Goal: Task Accomplishment & Management: Manage account settings

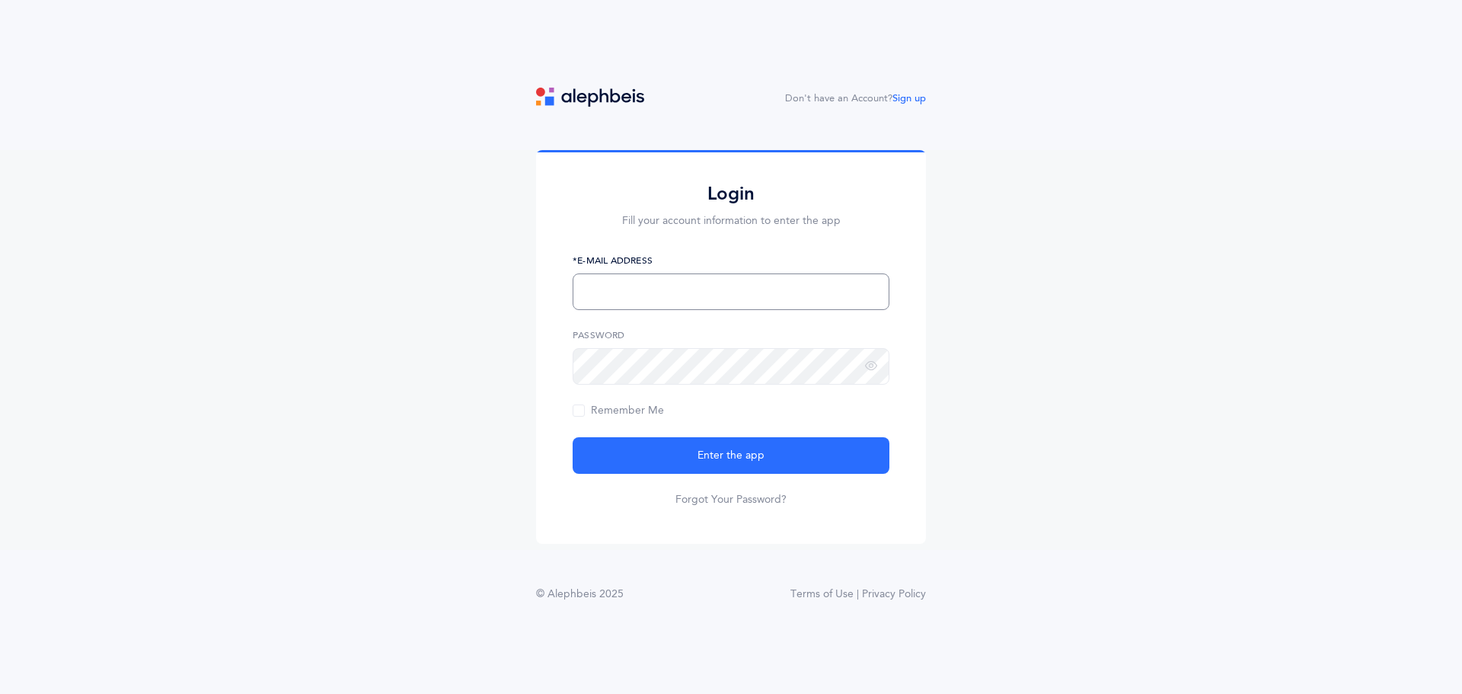
click at [808, 293] on input "text" at bounding box center [731, 291] width 317 height 37
type input "[PERSON_NAME][EMAIL_ADDRESS][DOMAIN_NAME]"
click at [573, 437] on button "Enter the app" at bounding box center [731, 455] width 317 height 37
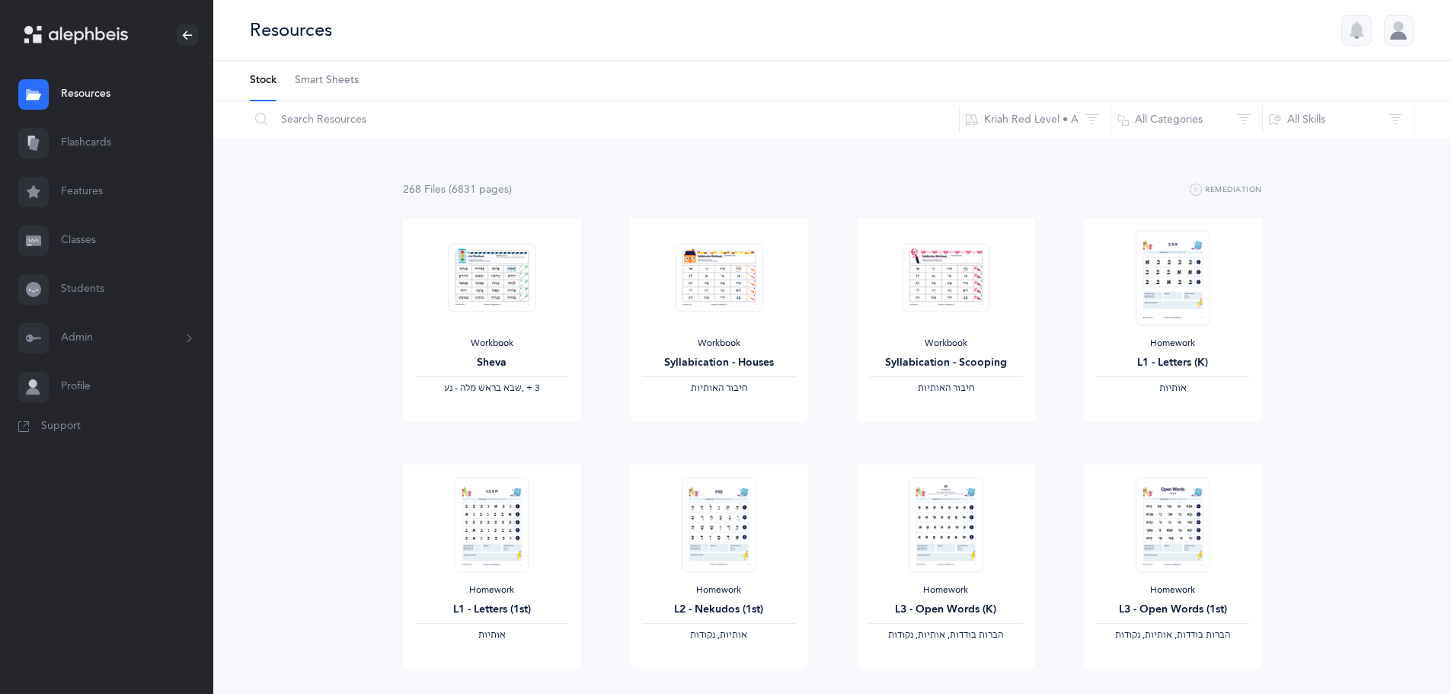
click at [53, 334] on button "Admin" at bounding box center [106, 338] width 213 height 49
click at [89, 385] on link "Staff" at bounding box center [137, 379] width 152 height 34
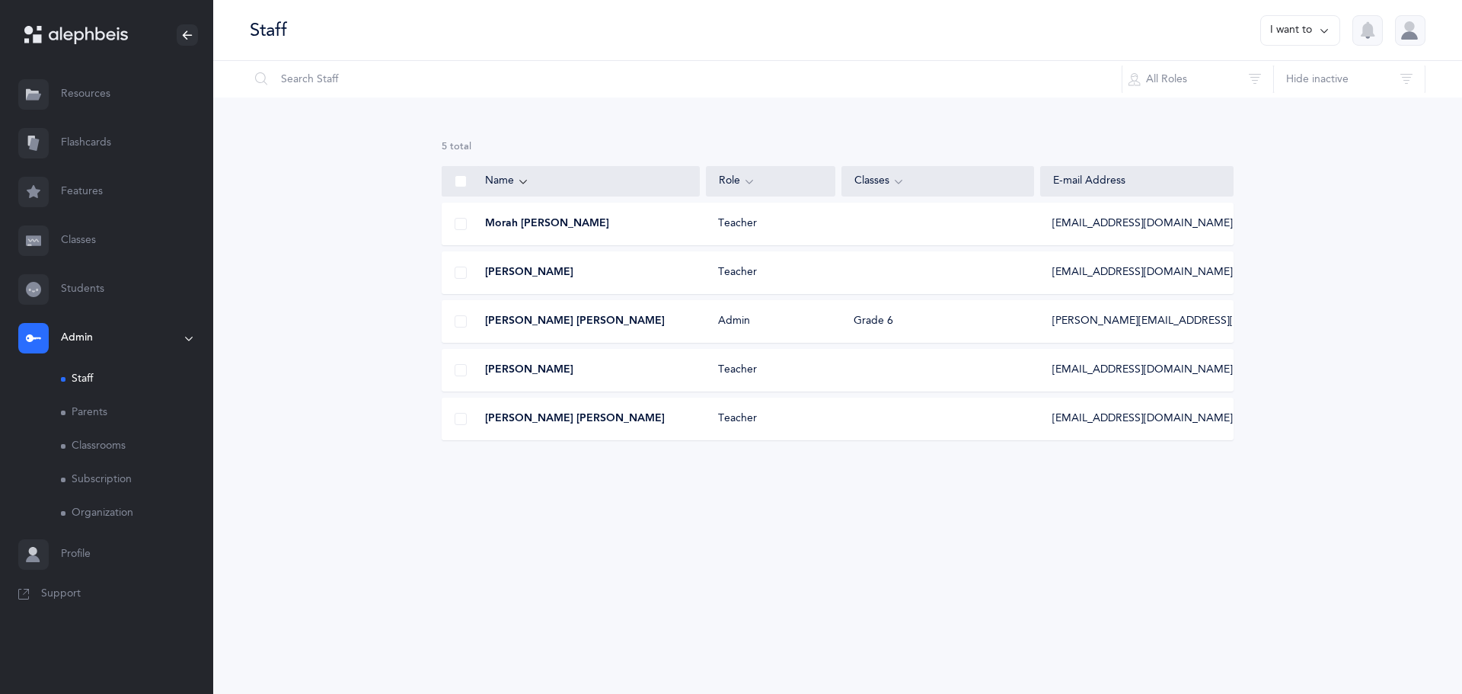
select select
click at [1304, 43] on button "I want to" at bounding box center [1300, 30] width 80 height 30
click at [1288, 76] on button "Add staff member" at bounding box center [1270, 78] width 113 height 27
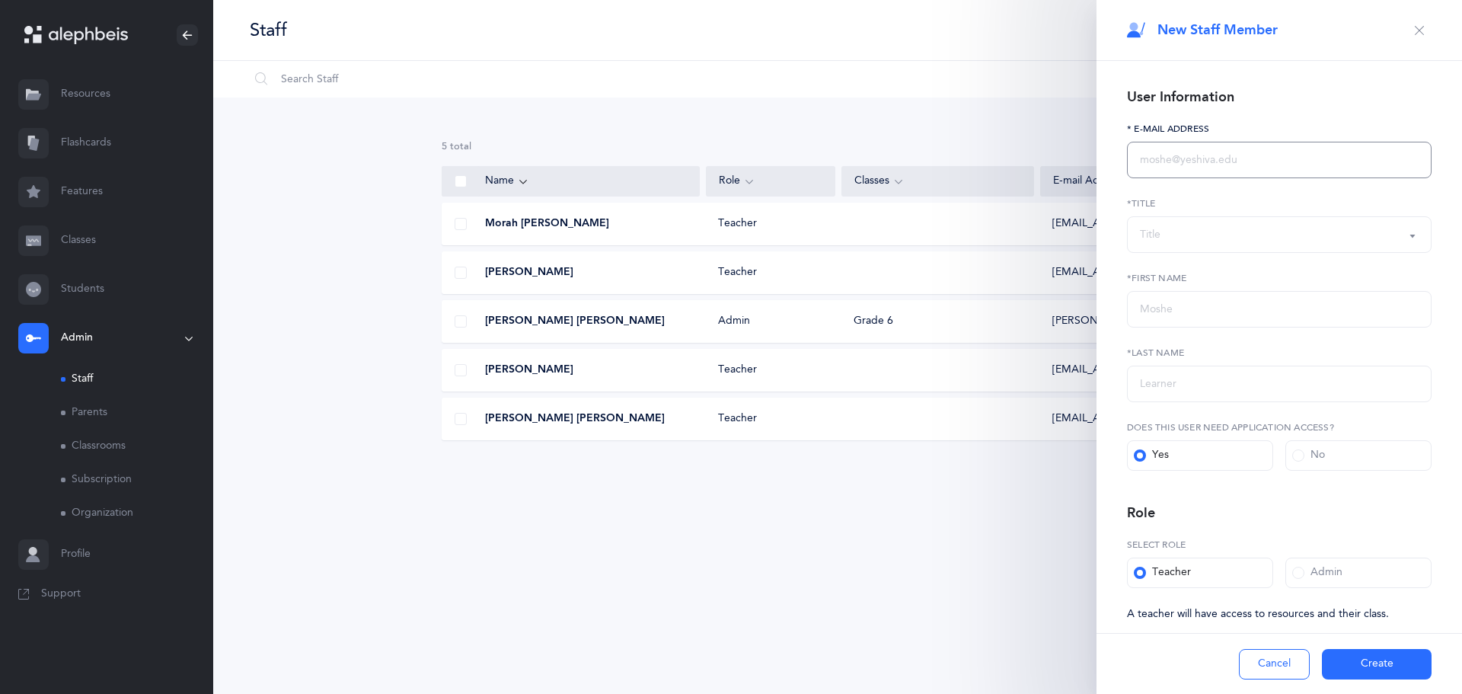
click at [1246, 158] on input "text" at bounding box center [1279, 160] width 305 height 37
paste input "[EMAIL_ADDRESS][DOMAIN_NAME]"
type input "[EMAIL_ADDRESS][DOMAIN_NAME]"
click at [1229, 224] on div "Title" at bounding box center [1279, 235] width 279 height 26
click at [1172, 392] on link "Mrs." at bounding box center [1279, 402] width 279 height 30
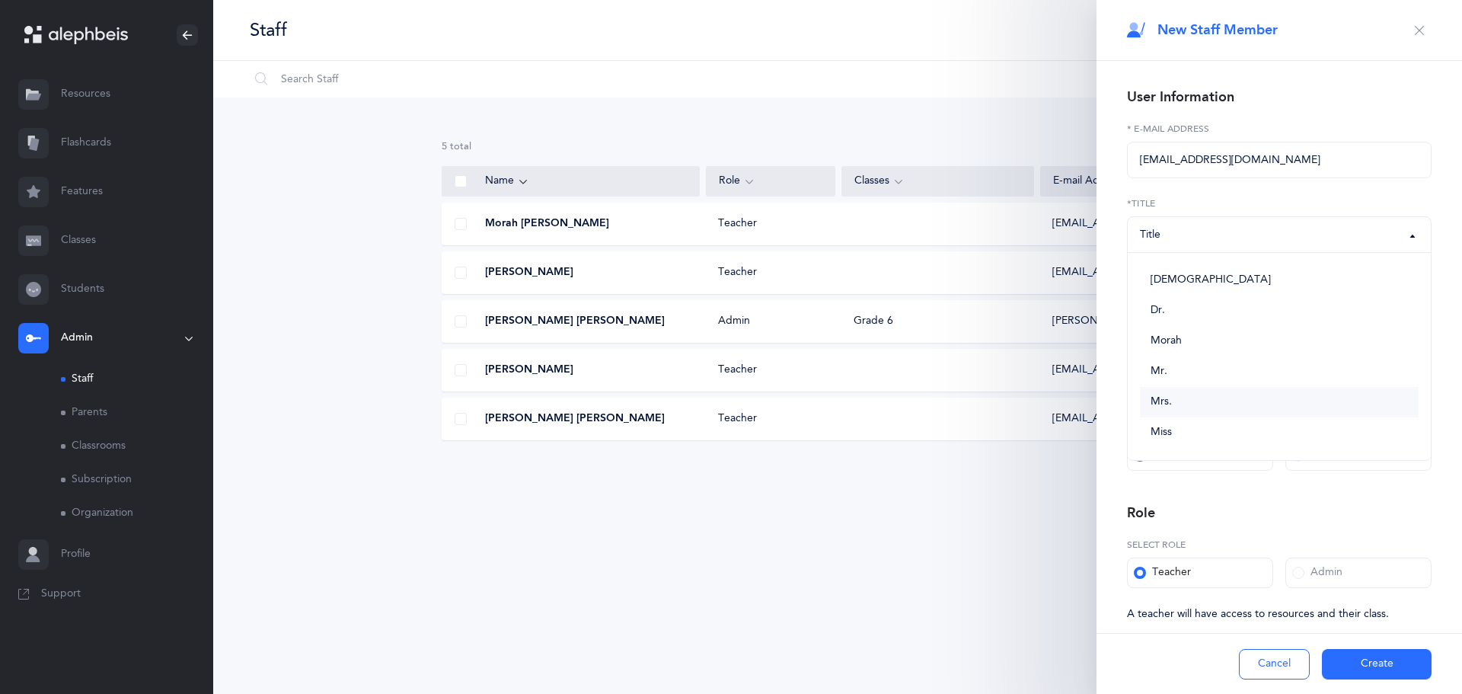
select select "4"
click at [1181, 315] on input "text" at bounding box center [1279, 309] width 305 height 37
paste input "Tally"
type input "Tally"
click at [1228, 391] on input "text" at bounding box center [1279, 383] width 305 height 37
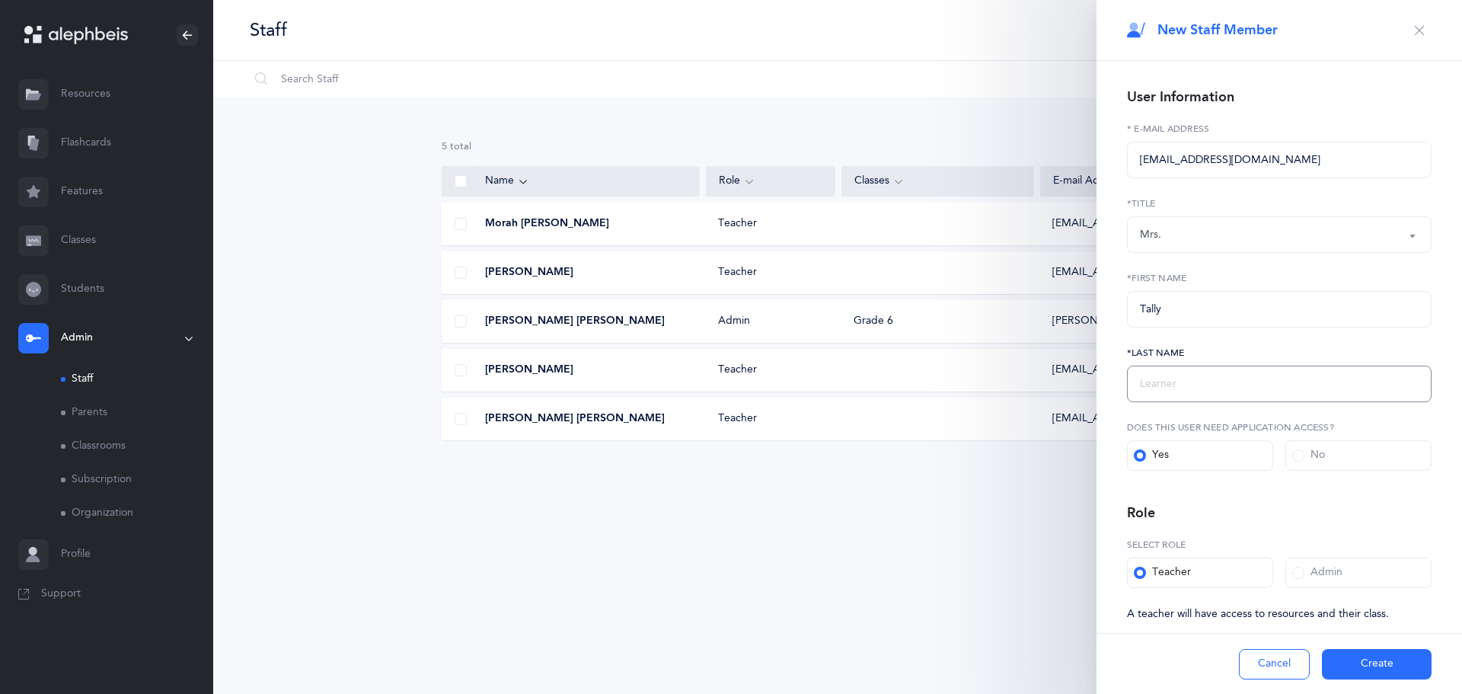
paste input "Melion"
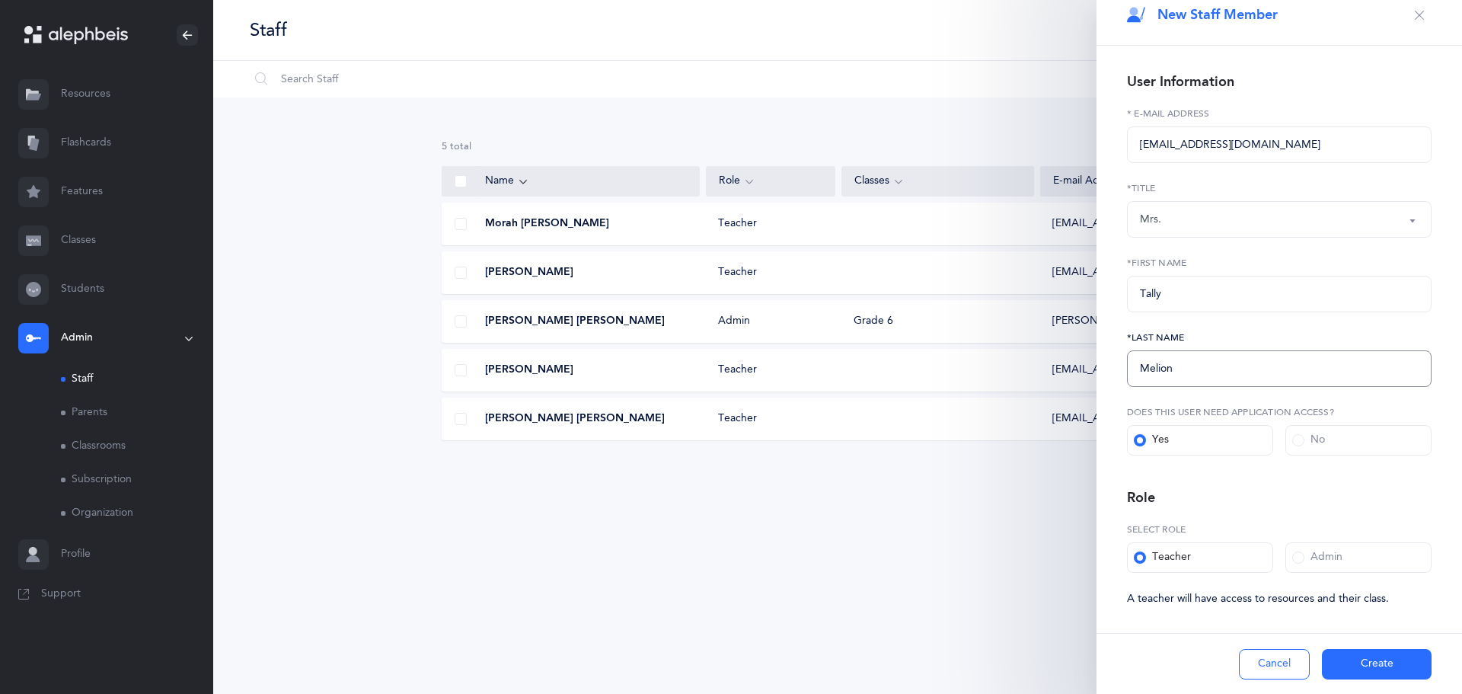
scroll to position [26, 0]
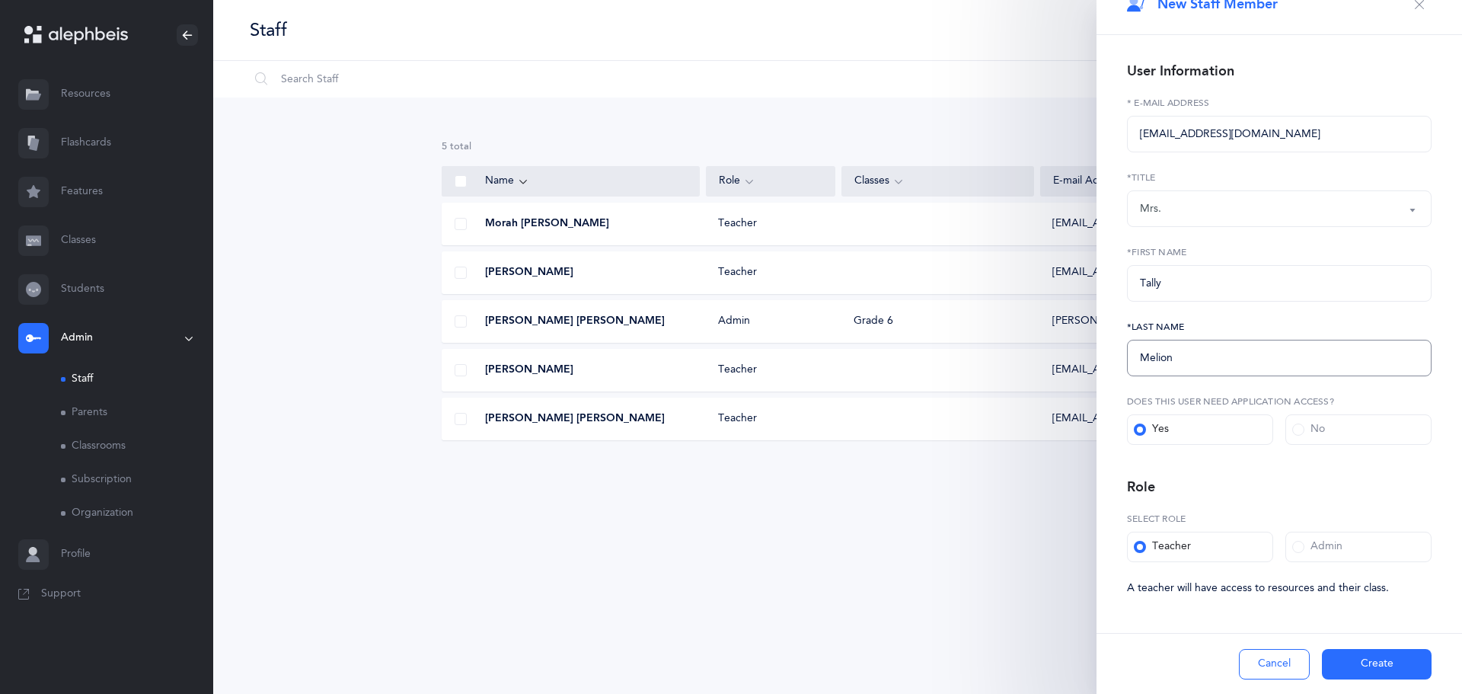
type input "Melion"
click at [1392, 669] on button "Create" at bounding box center [1377, 664] width 110 height 30
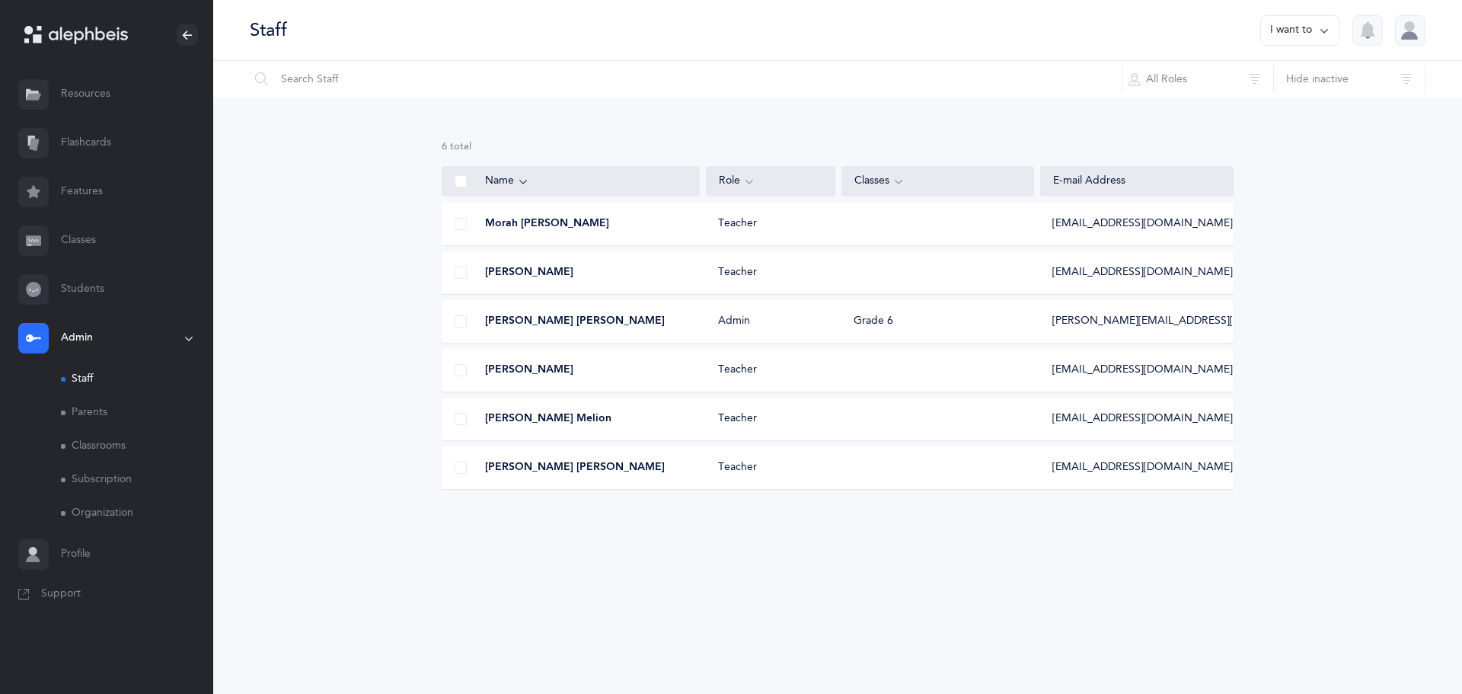
click at [453, 286] on div at bounding box center [460, 272] width 37 height 30
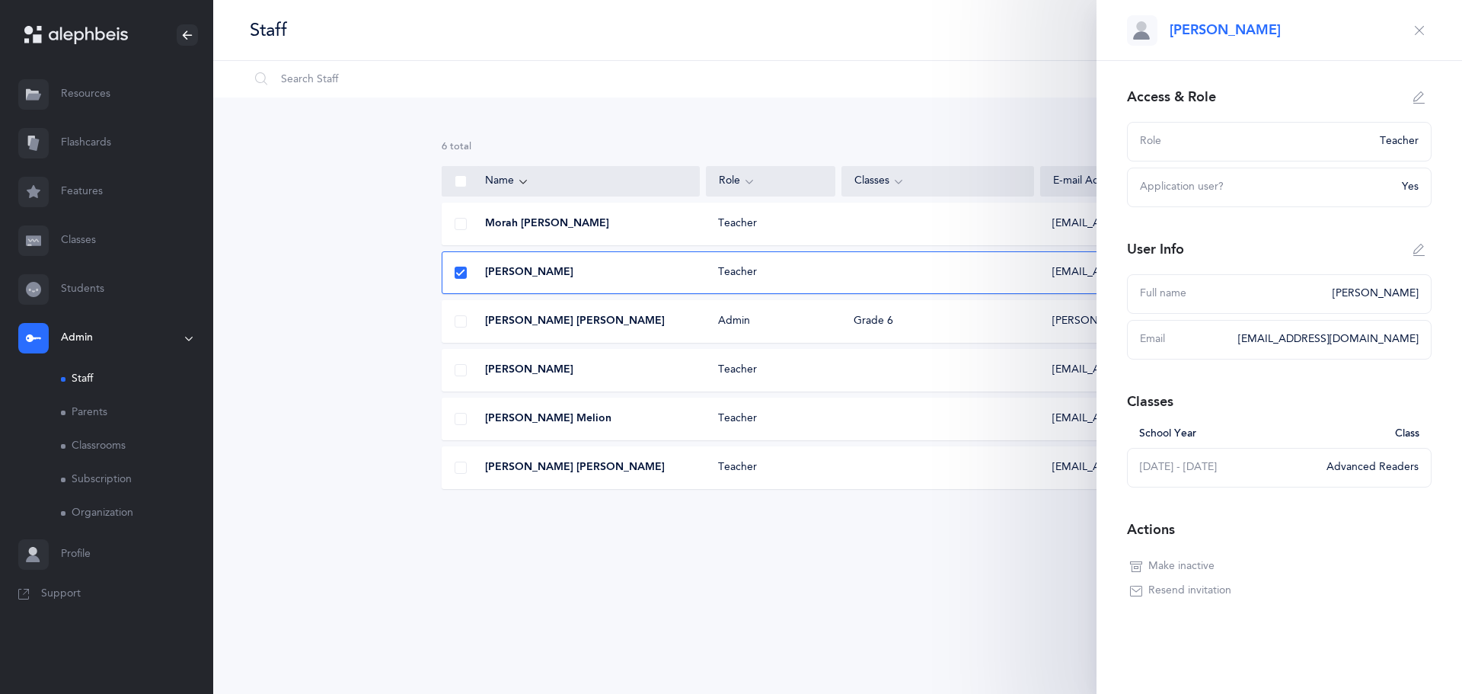
click at [453, 286] on div at bounding box center [460, 272] width 37 height 30
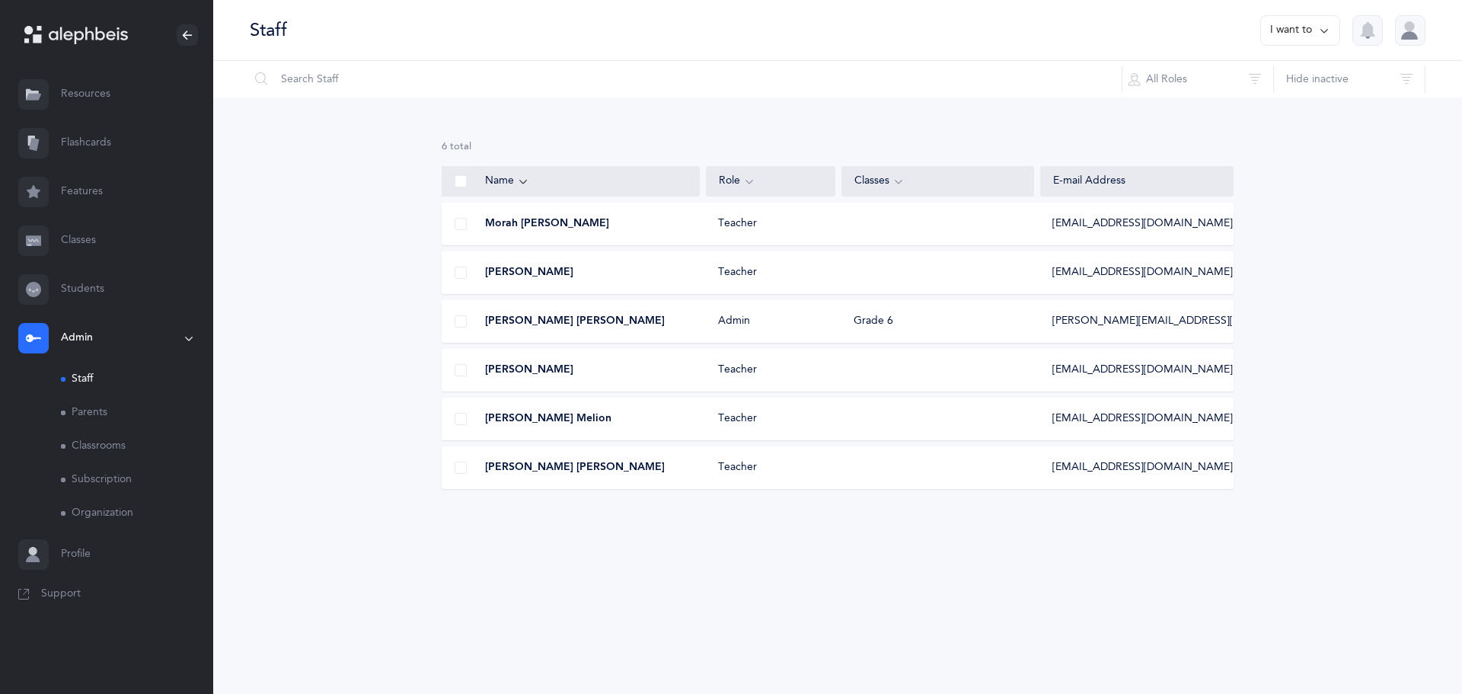
click at [455, 234] on div at bounding box center [460, 224] width 37 height 30
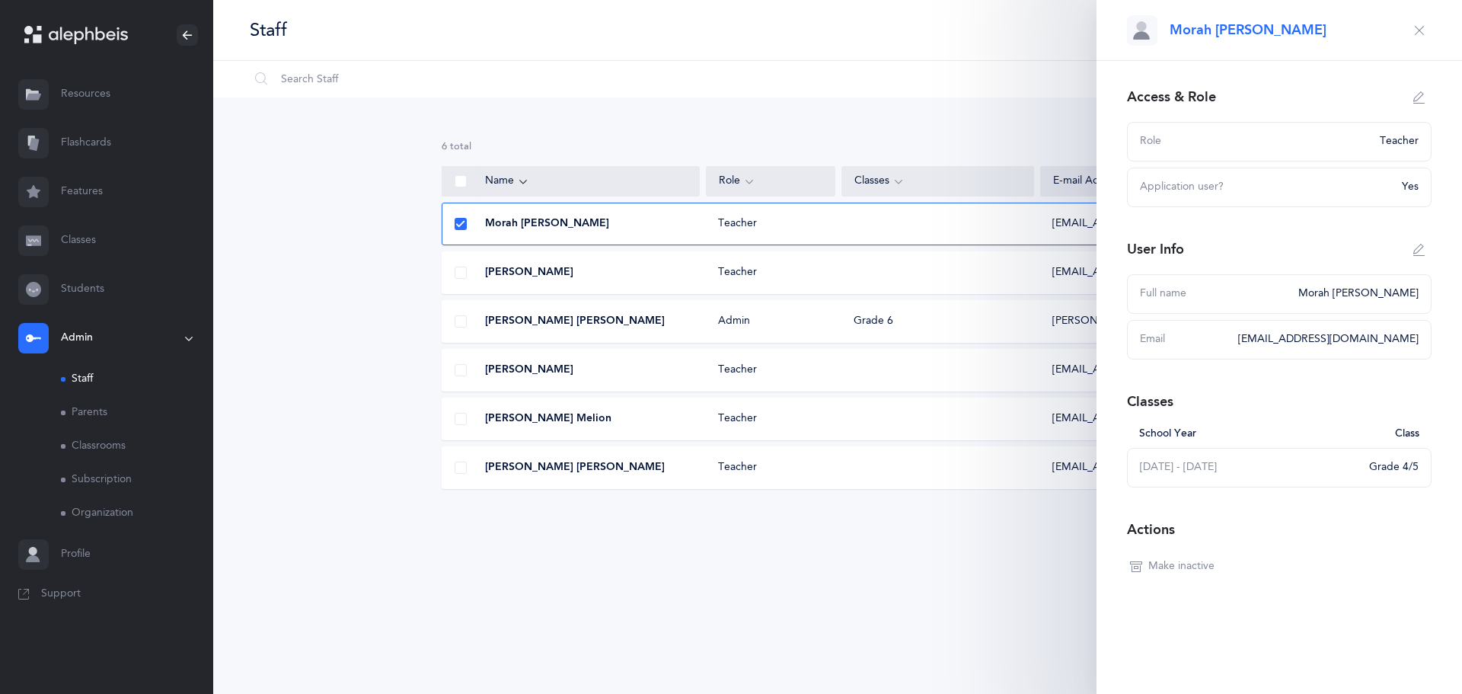
click at [1163, 567] on span "Make inactive" at bounding box center [1181, 566] width 66 height 15
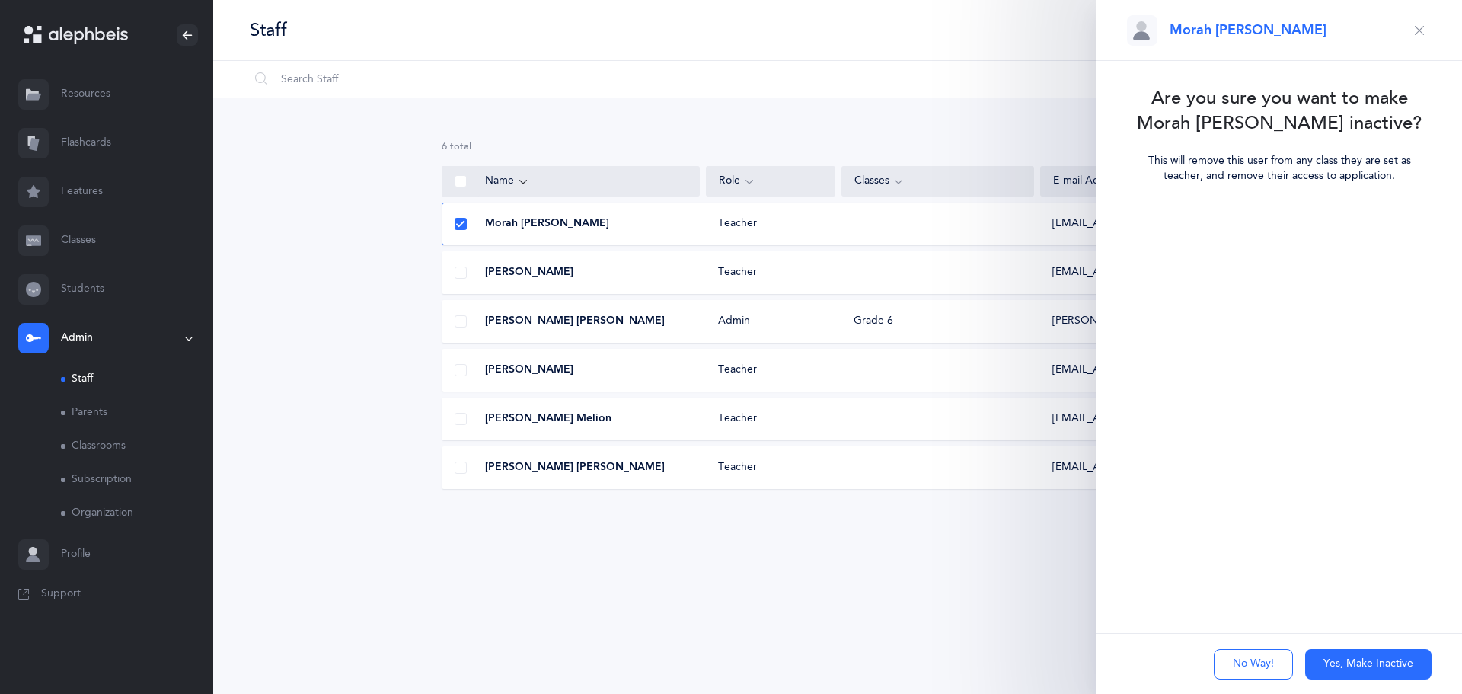
click at [1372, 667] on button "Yes, Make Inactive" at bounding box center [1368, 664] width 126 height 30
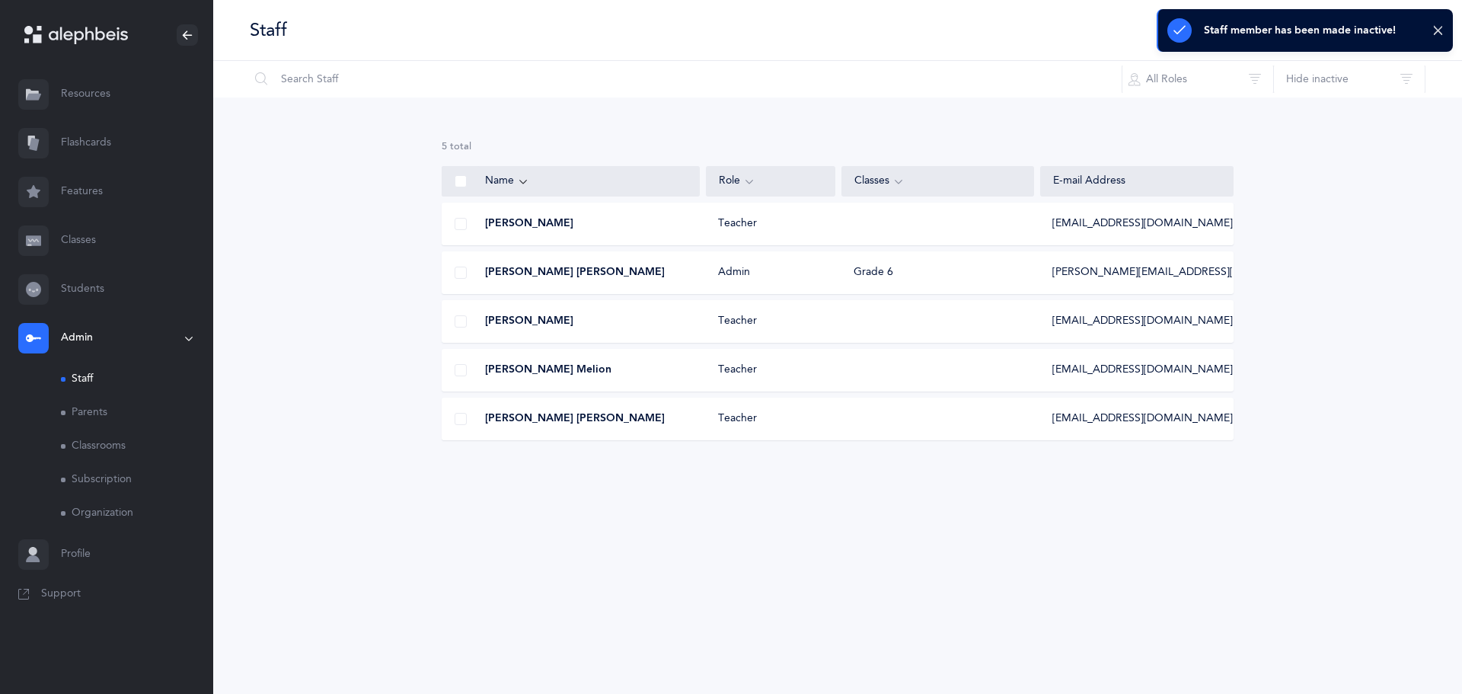
click at [557, 375] on span "[PERSON_NAME] Melion" at bounding box center [548, 369] width 126 height 15
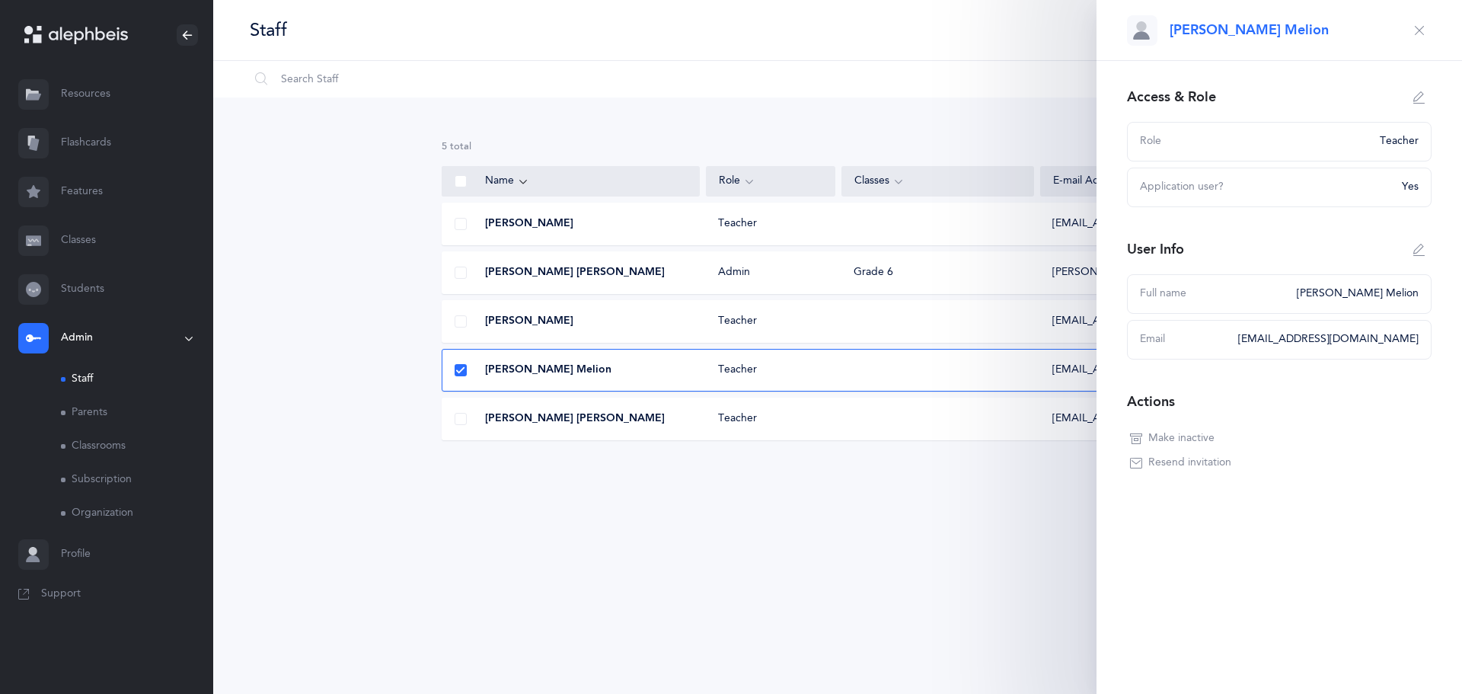
click at [465, 369] on span at bounding box center [461, 370] width 12 height 12
click at [0, 0] on input "checkbox" at bounding box center [0, 0] width 0 height 0
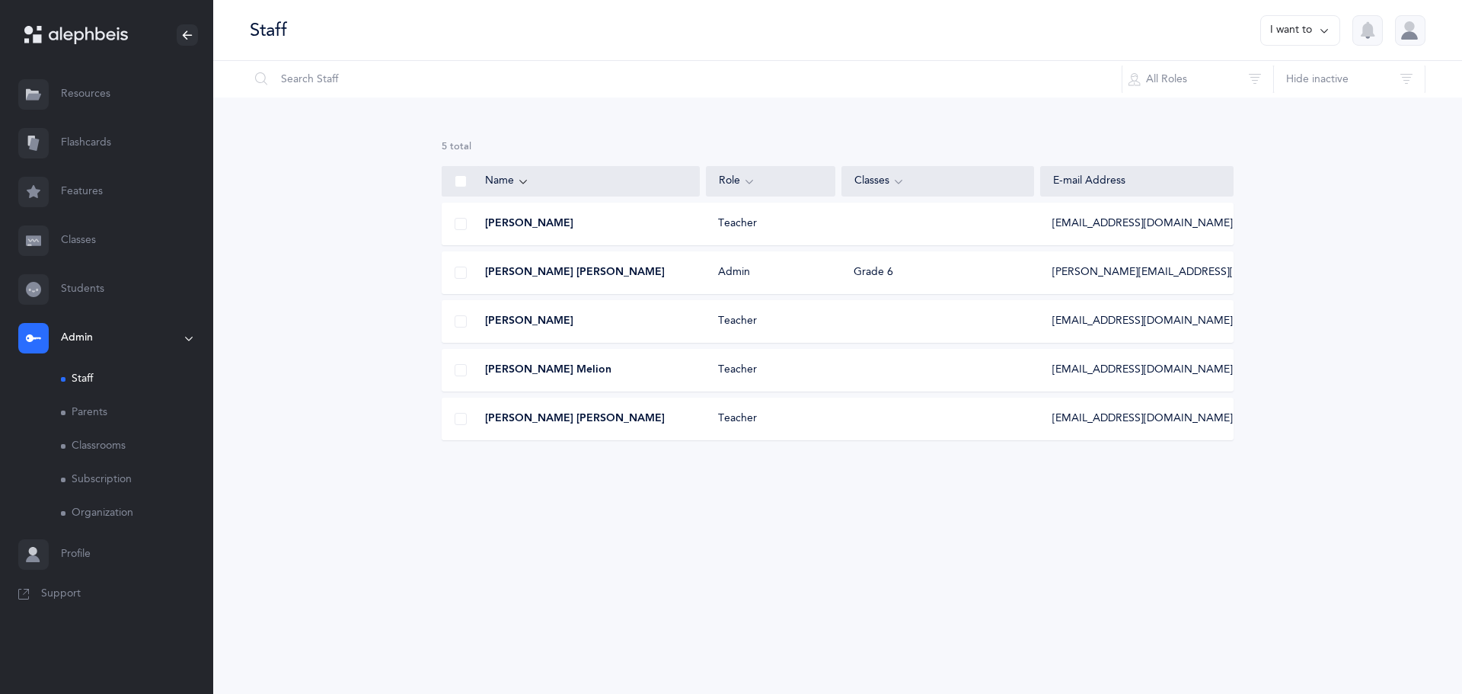
click at [453, 422] on div at bounding box center [460, 419] width 37 height 30
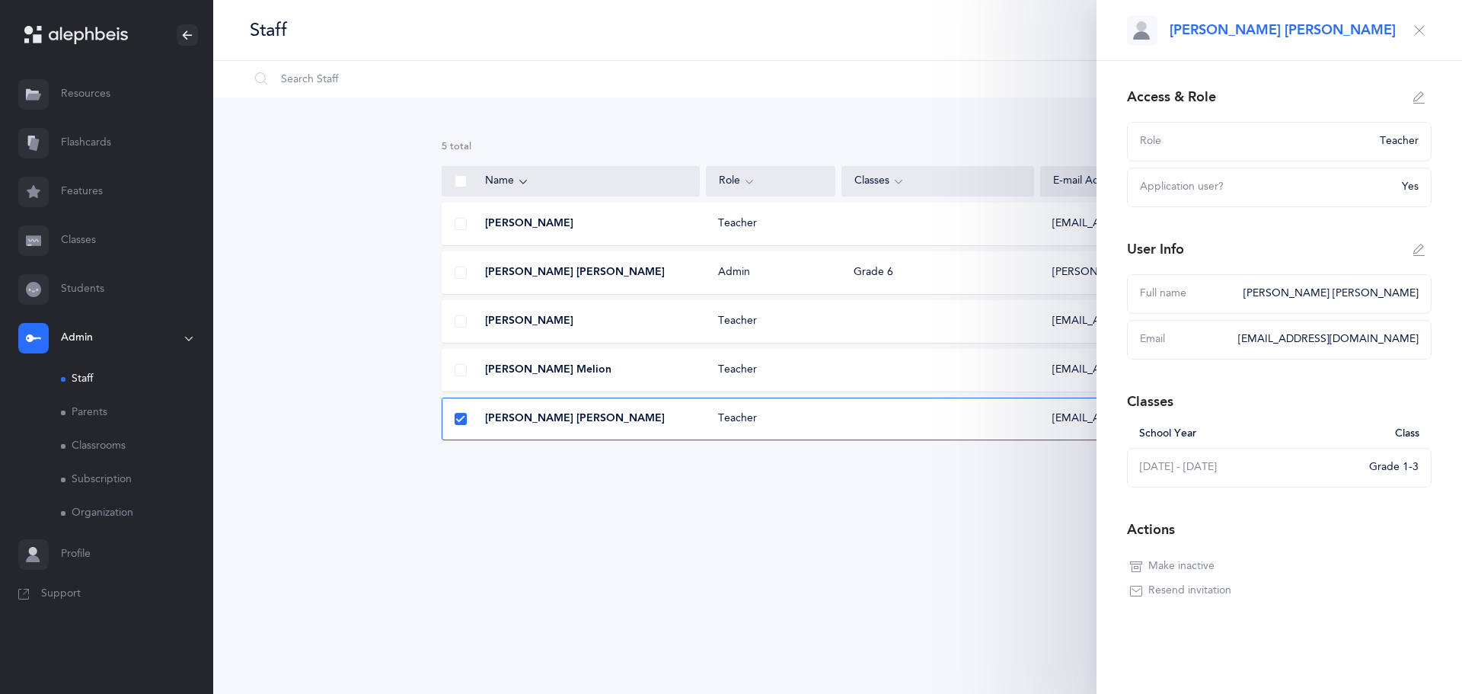
click at [1205, 560] on span "Make inactive" at bounding box center [1181, 566] width 66 height 15
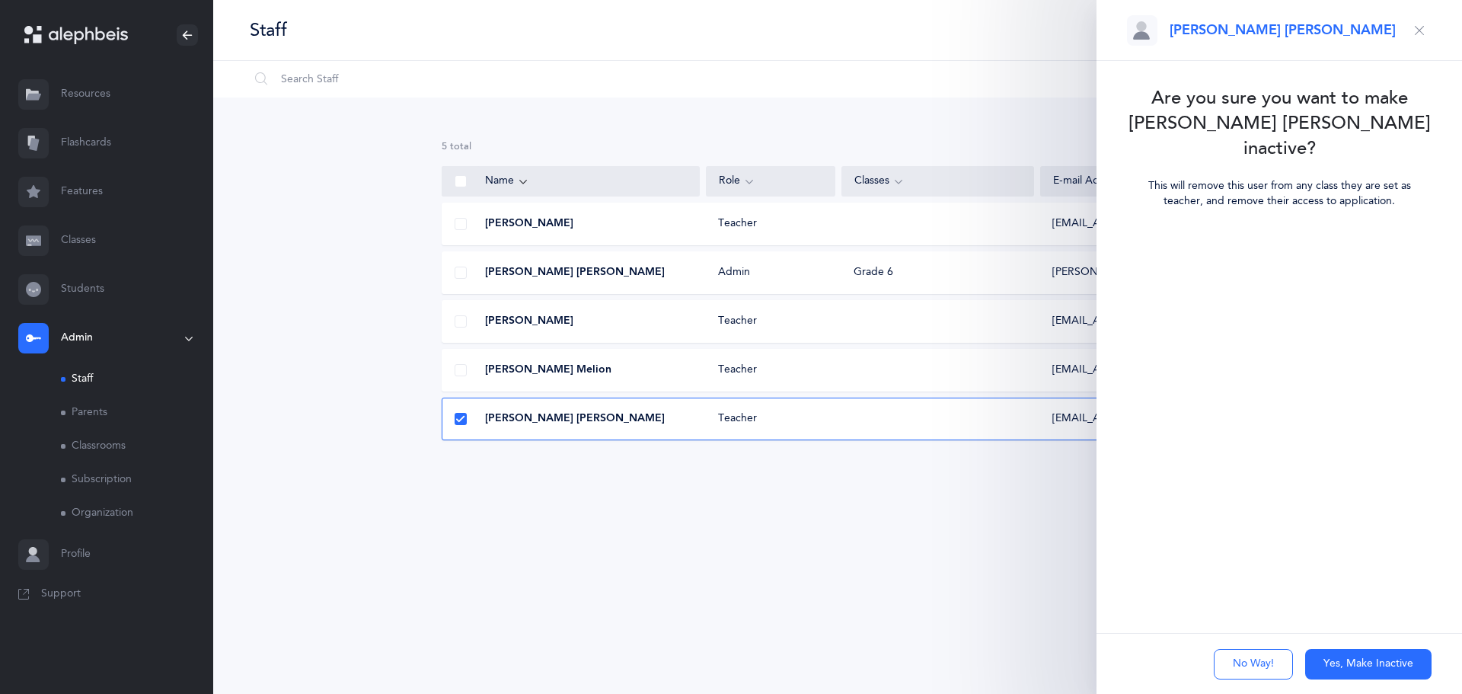
click at [1331, 659] on button "Yes, Make Inactive" at bounding box center [1368, 664] width 126 height 30
